Goal: Navigation & Orientation: Find specific page/section

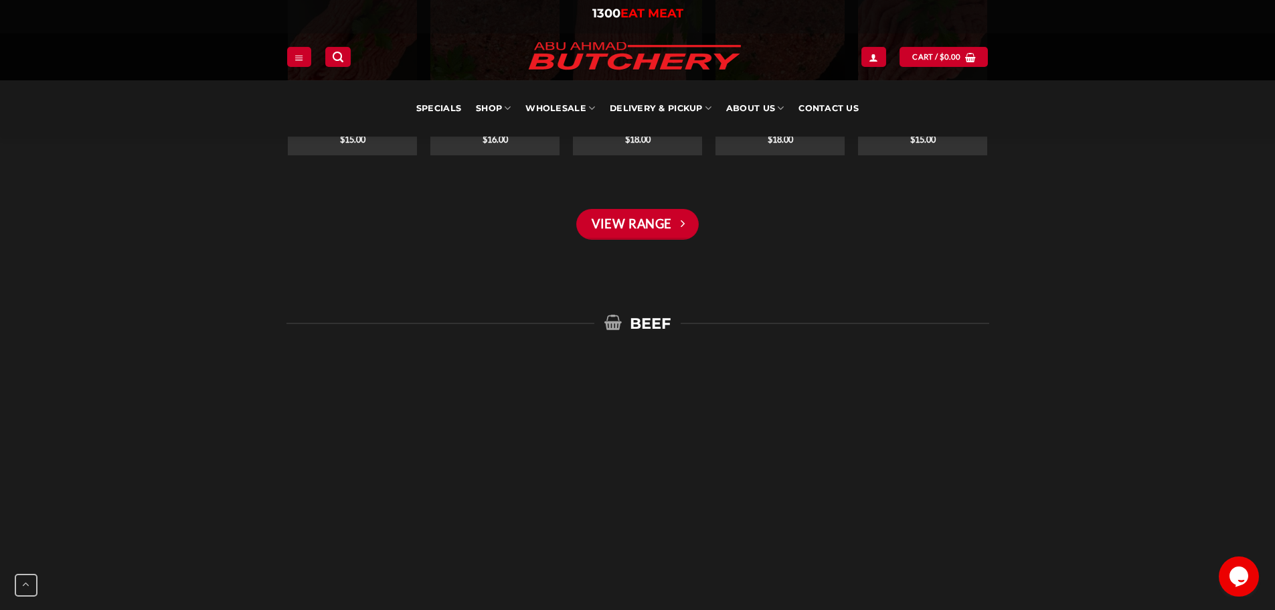
scroll to position [1205, 0]
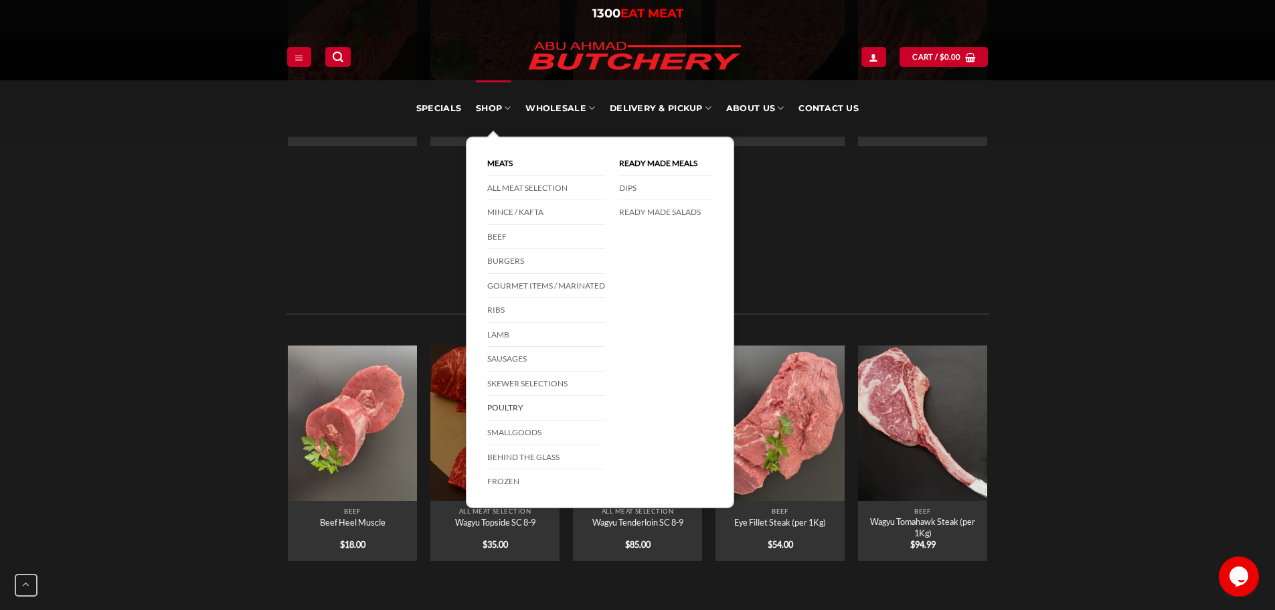
click at [515, 407] on link "Poultry" at bounding box center [546, 408] width 118 height 25
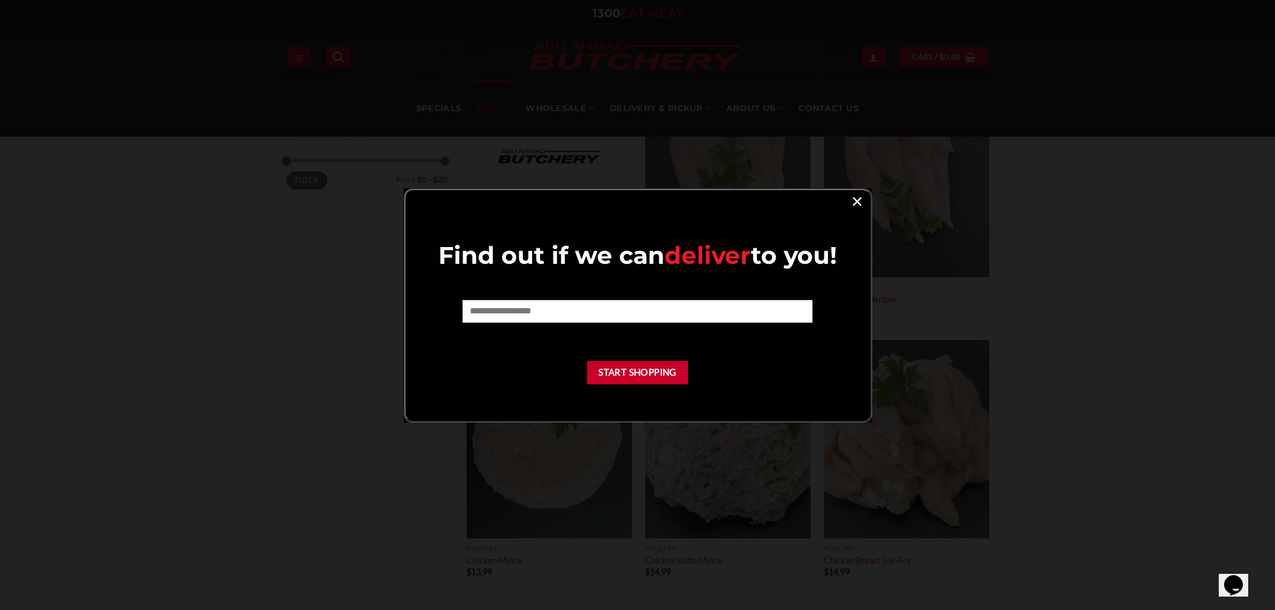
click at [860, 199] on link "×" at bounding box center [856, 200] width 19 height 18
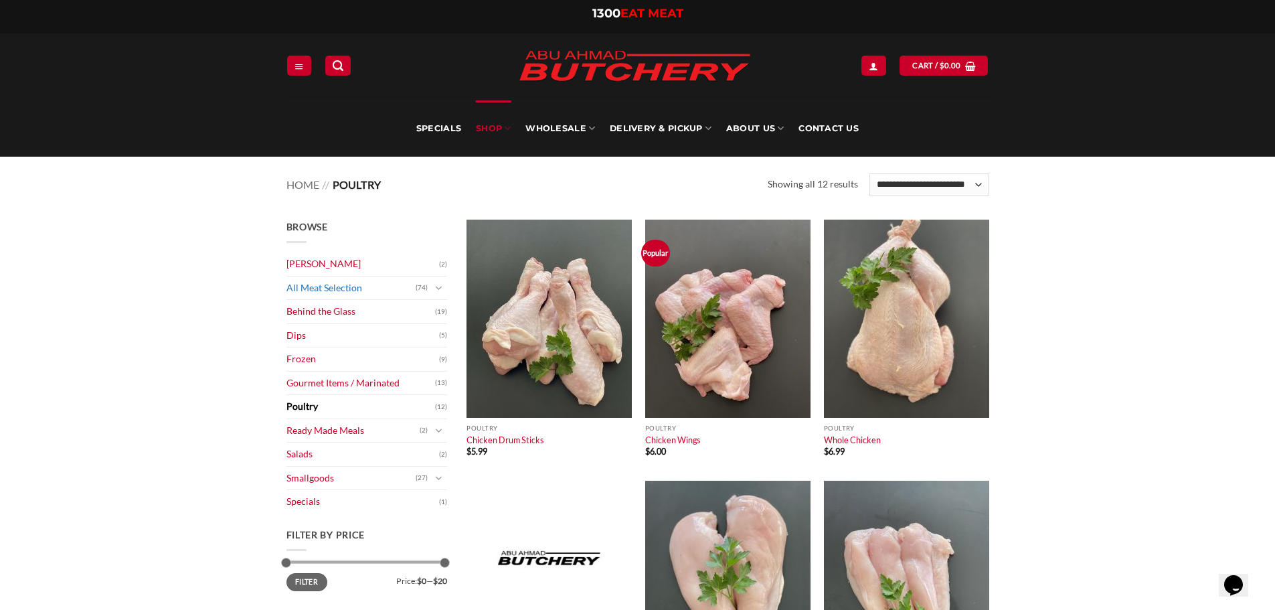
click at [328, 282] on link "All Meat Selection" at bounding box center [350, 287] width 129 height 23
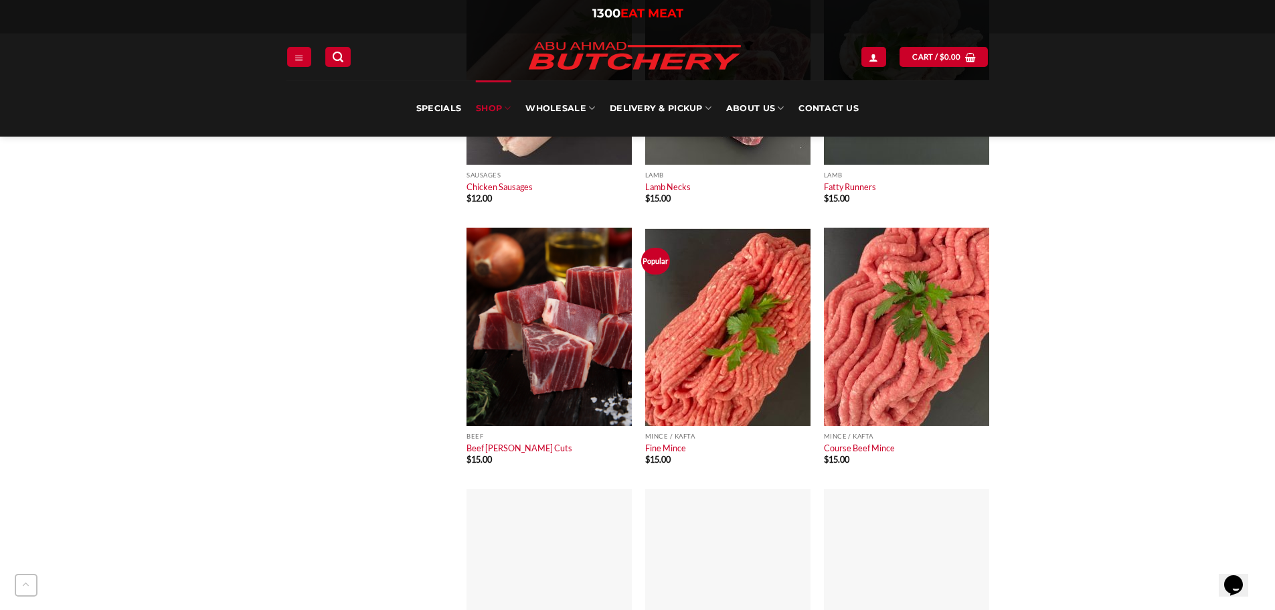
scroll to position [1071, 0]
